Goal: Transaction & Acquisition: Download file/media

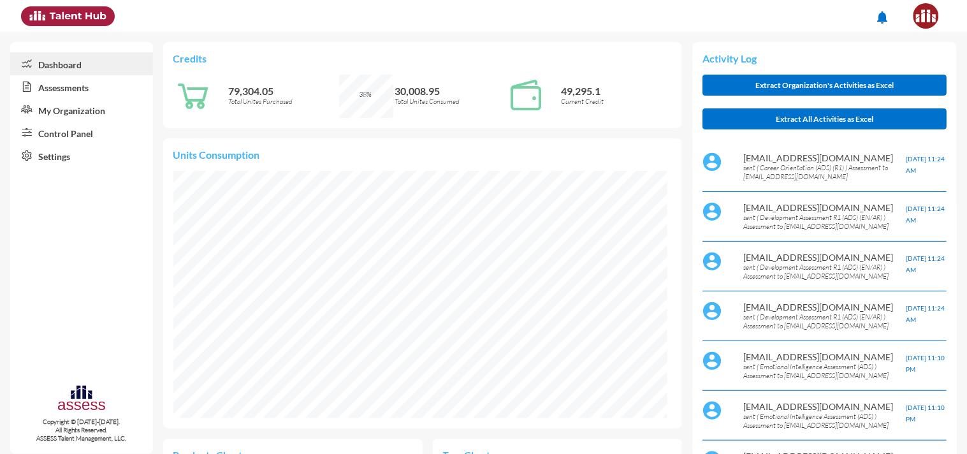
click at [61, 87] on link "Assessments" at bounding box center [81, 86] width 143 height 23
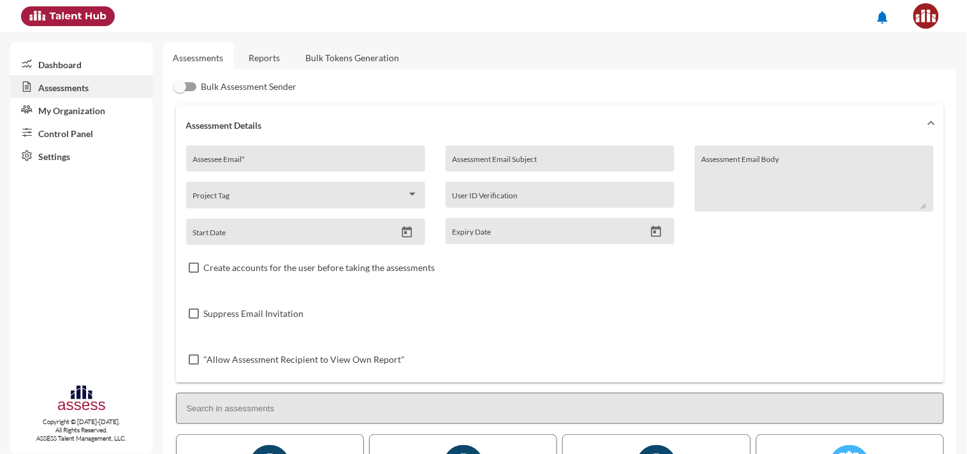
click at [273, 55] on link "Reports" at bounding box center [265, 57] width 52 height 31
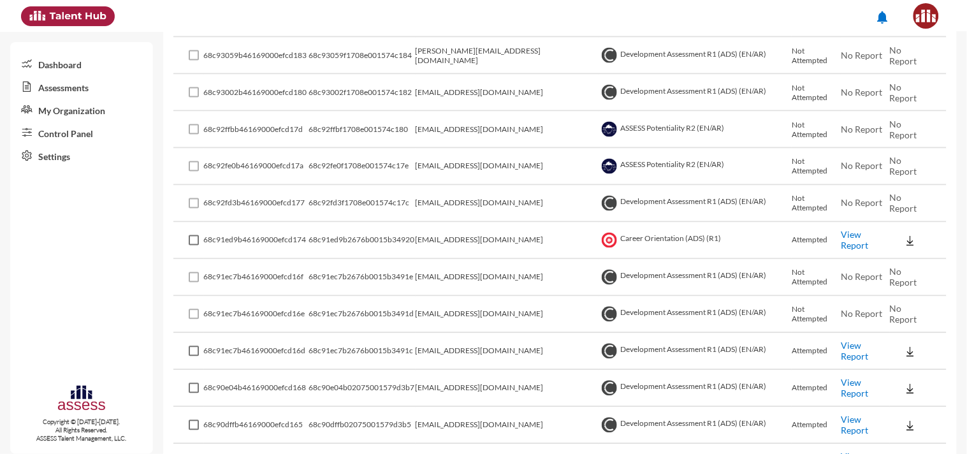
scroll to position [530, 0]
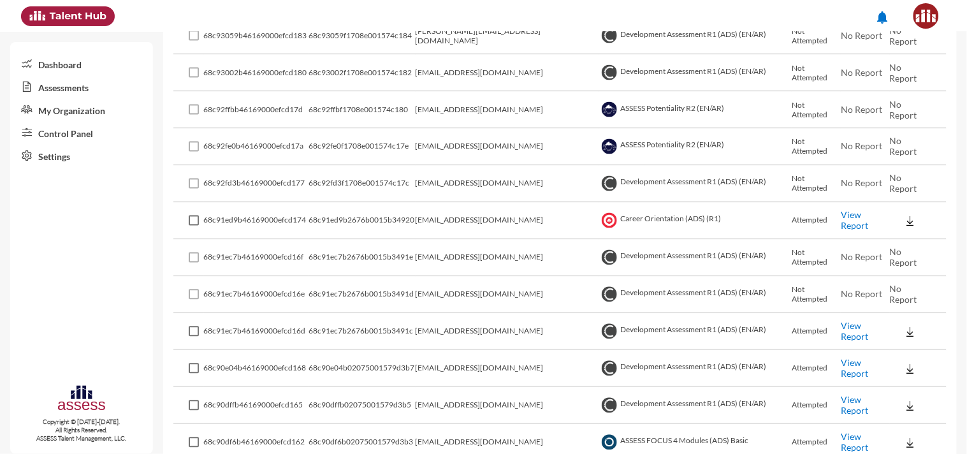
click at [904, 215] on img at bounding box center [910, 221] width 13 height 13
click at [899, 236] on button "EN" at bounding box center [916, 235] width 71 height 24
click at [904, 326] on img at bounding box center [910, 332] width 13 height 13
click at [911, 346] on button "OCM / EN" at bounding box center [924, 345] width 86 height 24
click at [904, 326] on img at bounding box center [910, 332] width 13 height 13
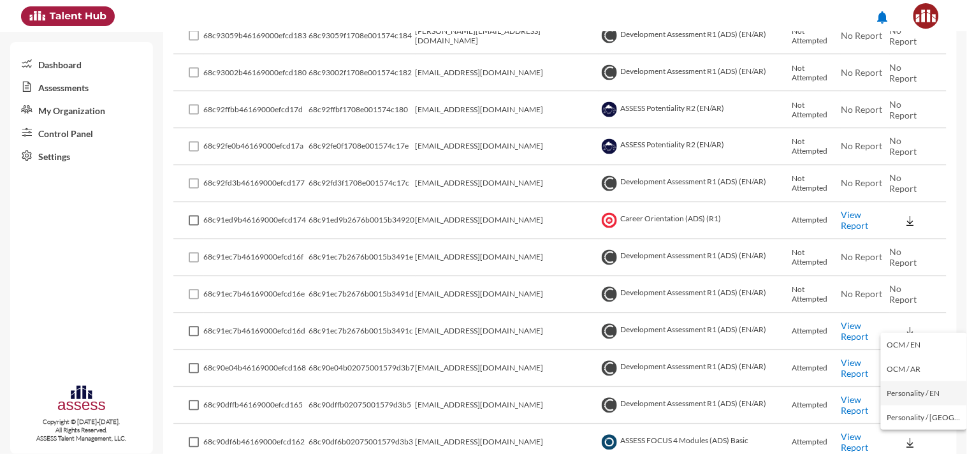
click at [915, 389] on button "Personality / EN" at bounding box center [924, 393] width 86 height 24
